Goal: Ask a question

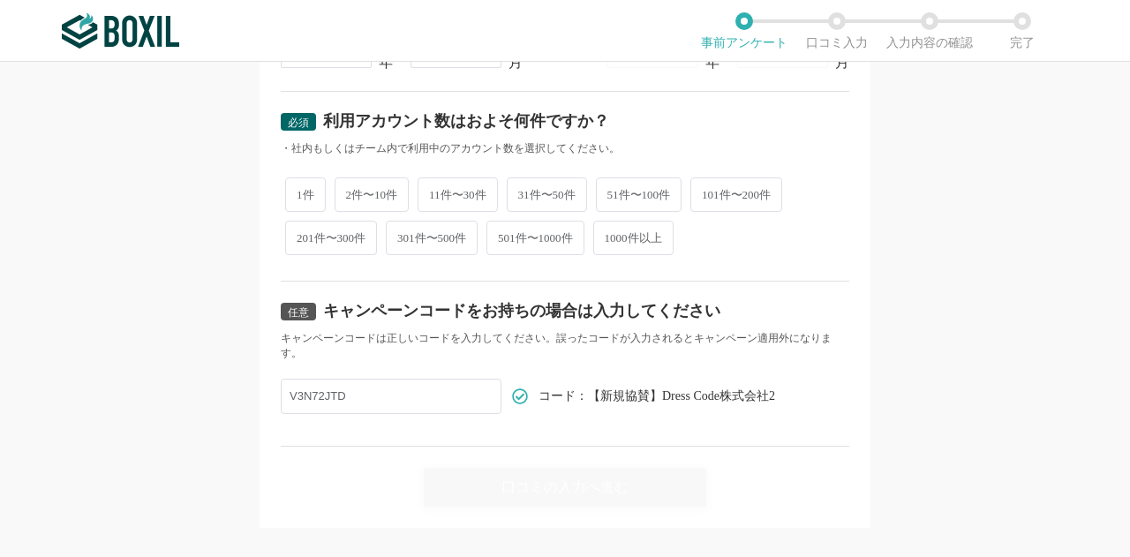
scroll to position [845, 0]
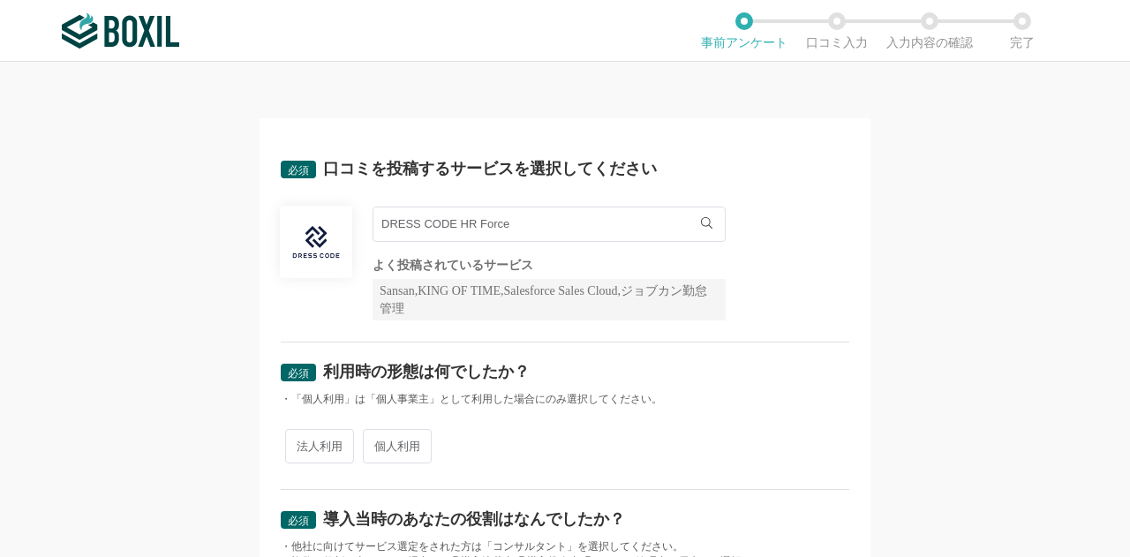
scroll to position [845, 0]
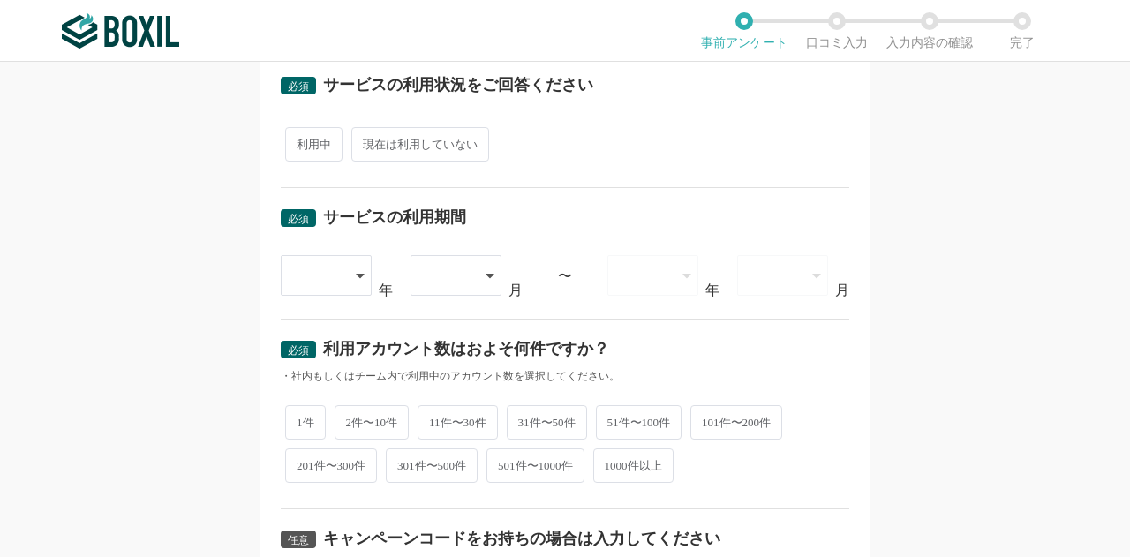
scroll to position [845, 0]
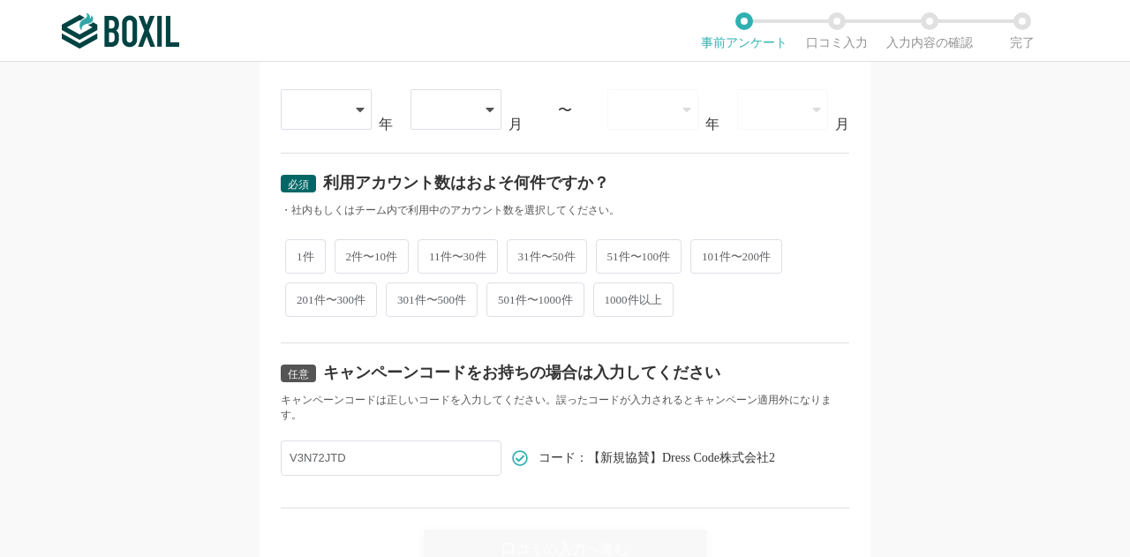
scroll to position [845, 0]
